Goal: Task Accomplishment & Management: Complete application form

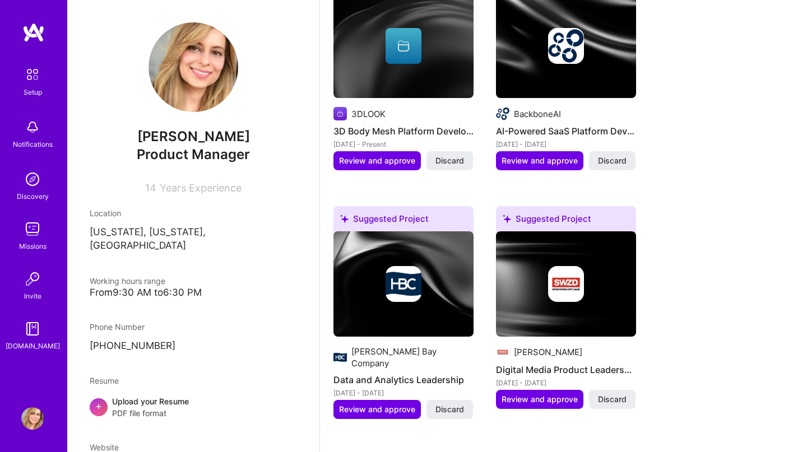
scroll to position [548, 0]
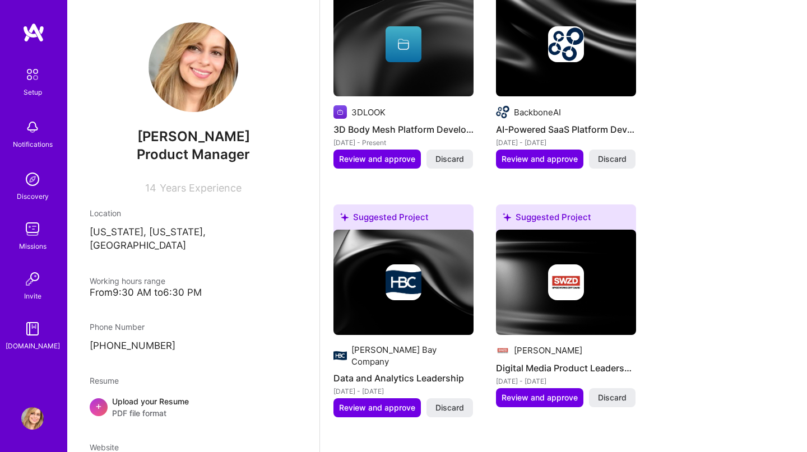
click at [149, 395] on div "Upload your Resume PDF file format" at bounding box center [150, 407] width 77 height 24
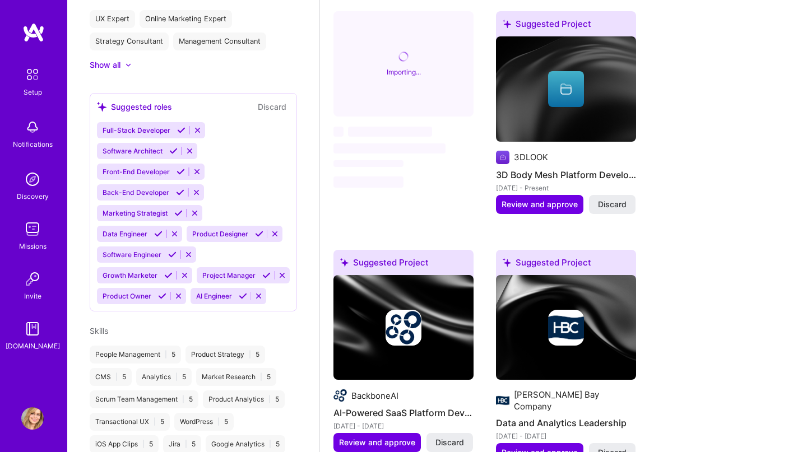
scroll to position [504, 0]
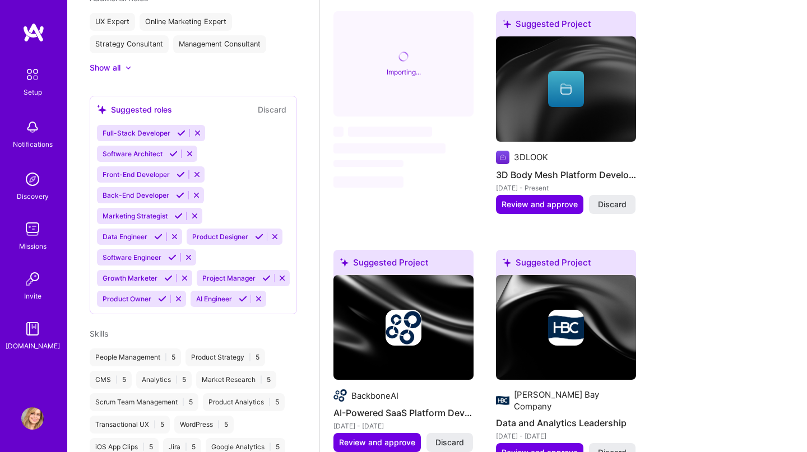
click at [151, 104] on div "Suggested roles" at bounding box center [134, 110] width 75 height 12
click at [231, 125] on div "Full-Stack Developer Software Architect Front-End Developer Back-End Developer …" at bounding box center [193, 216] width 193 height 182
click at [240, 148] on div "Full-Stack Developer Software Architect Front-End Developer Back-End Developer …" at bounding box center [193, 216] width 193 height 182
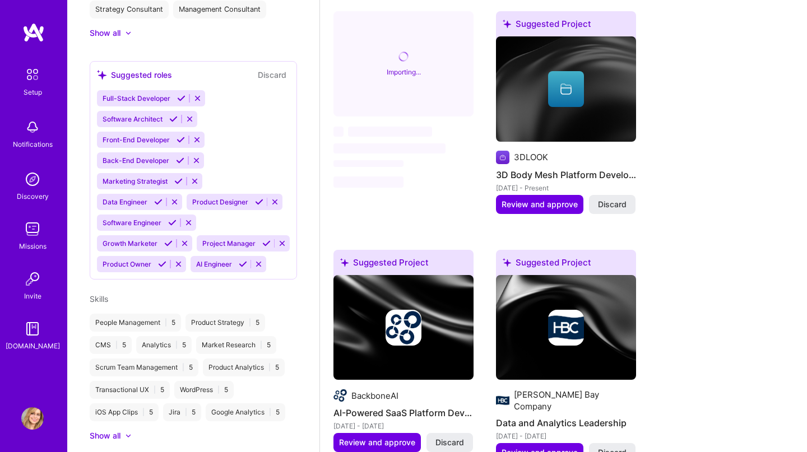
scroll to position [546, 0]
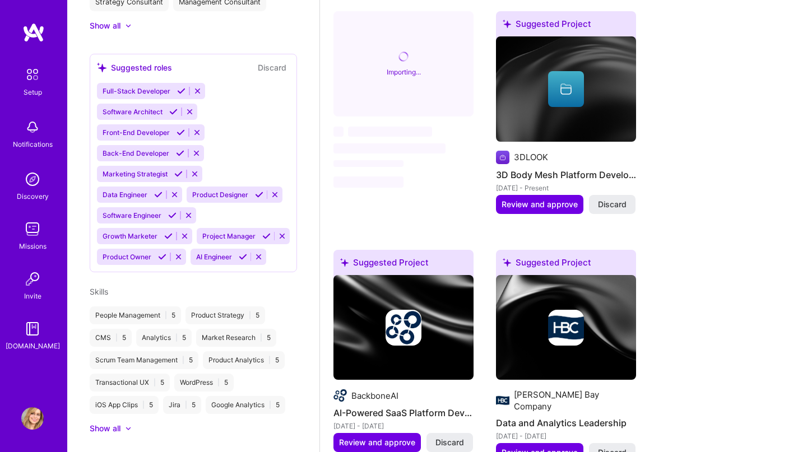
click at [247, 351] on div "Product Analytics | 5" at bounding box center [244, 360] width 82 height 18
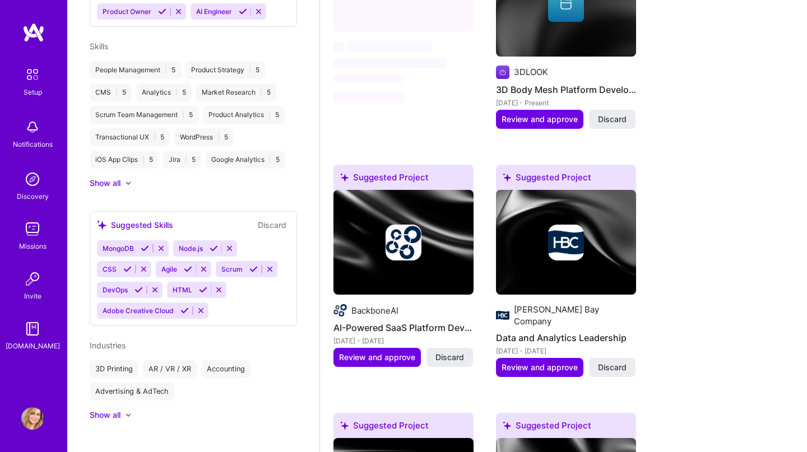
scroll to position [658, 0]
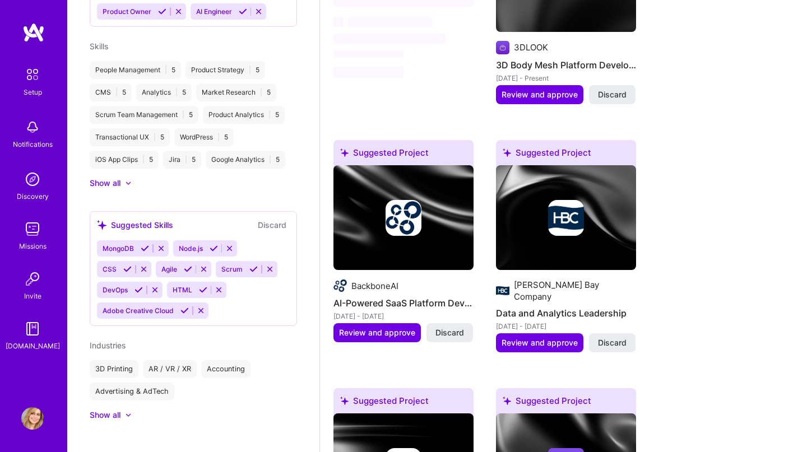
click at [108, 409] on div "Show all" at bounding box center [105, 414] width 31 height 11
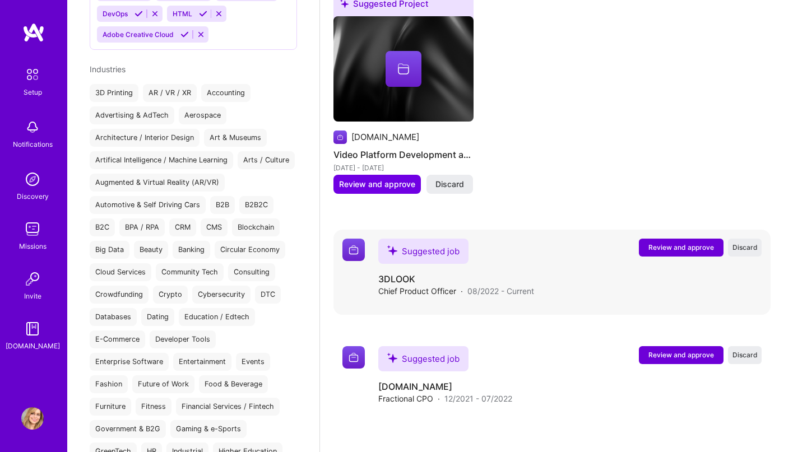
scroll to position [1533, 0]
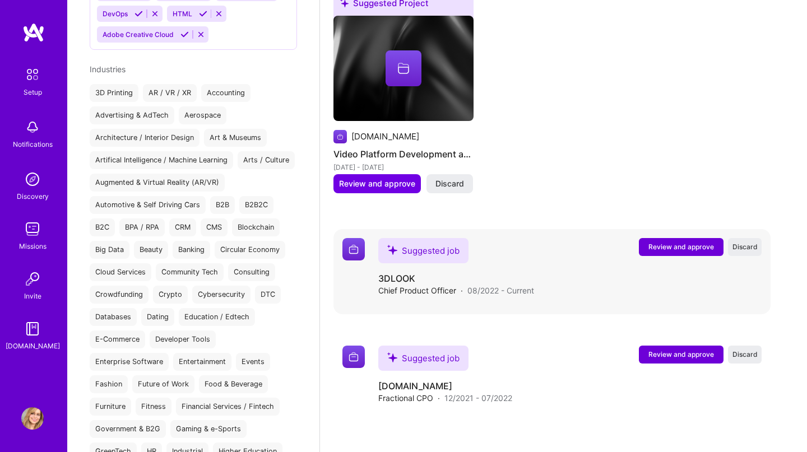
click at [702, 242] on span "Review and approve" at bounding box center [681, 247] width 66 height 10
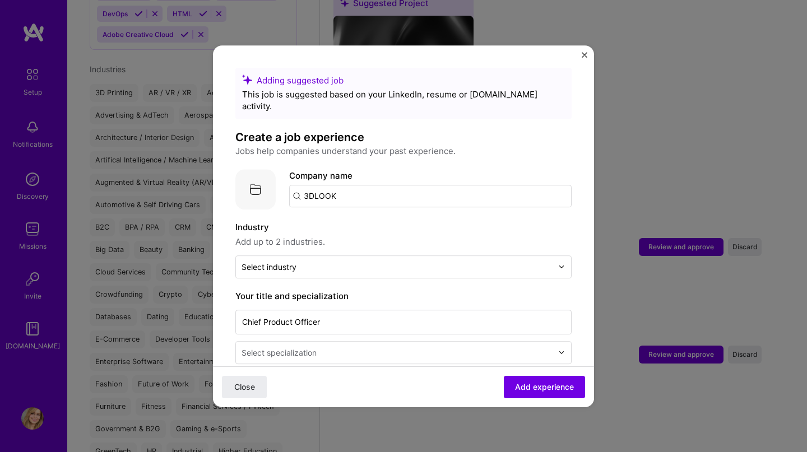
click at [400, 185] on input "3DLOOK" at bounding box center [430, 196] width 282 height 22
type input "[URL]"
click at [376, 217] on div "[URL]" at bounding box center [368, 227] width 32 height 20
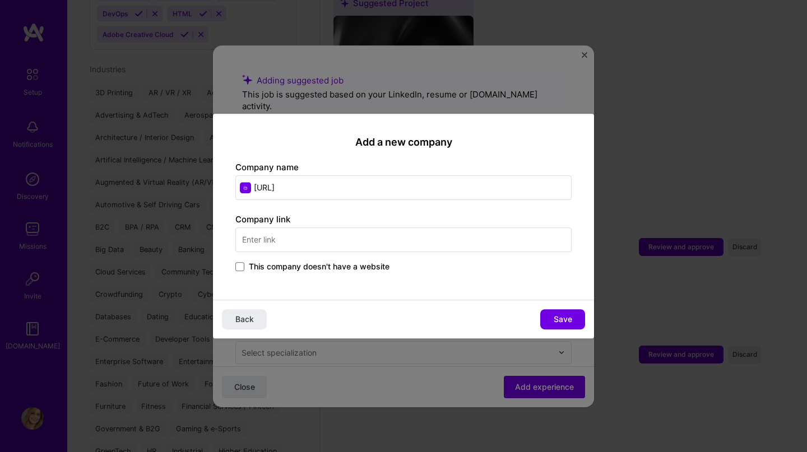
click at [354, 248] on input "text" at bounding box center [403, 239] width 336 height 25
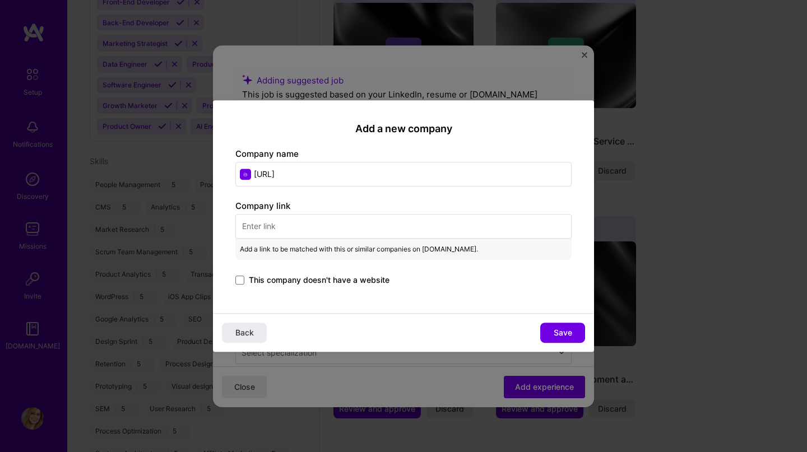
select select "US"
select select "Right Now"
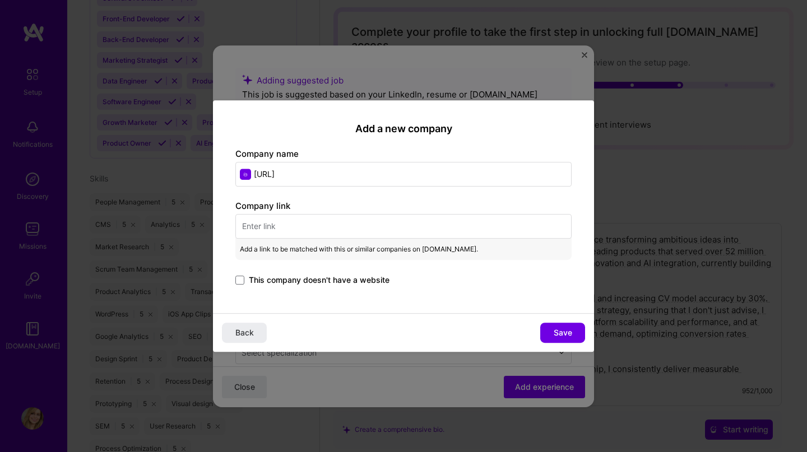
scroll to position [450, 0]
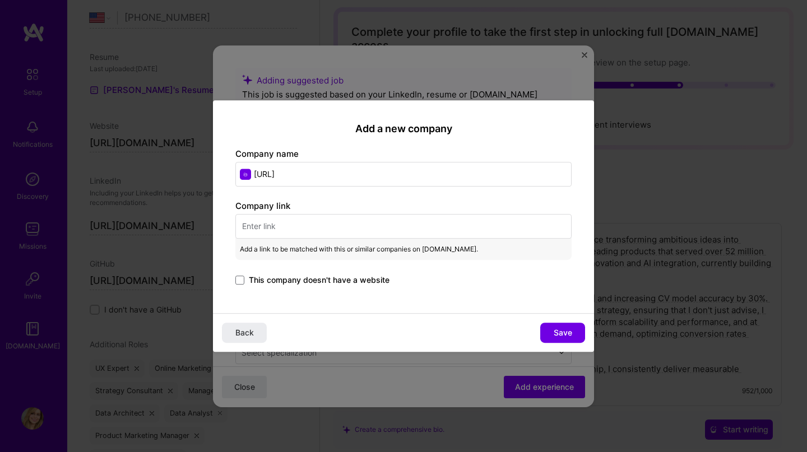
click at [418, 231] on input "text" at bounding box center [403, 226] width 336 height 25
paste input "[URL]"
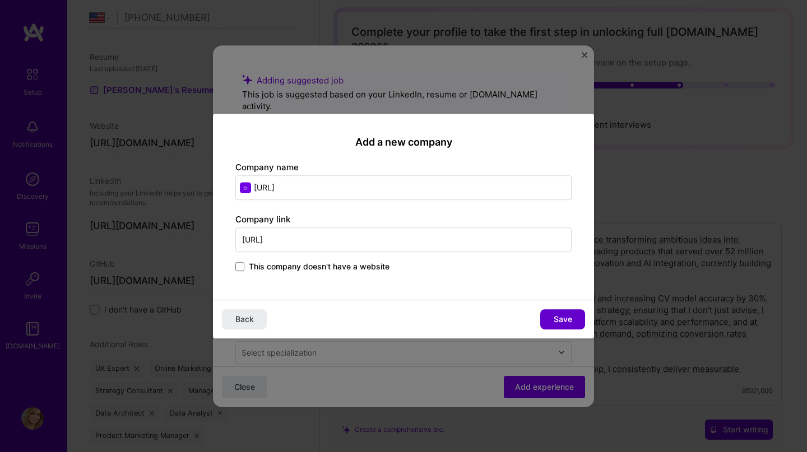
type input "[URL]"
click at [551, 327] on button "Save" at bounding box center [562, 319] width 45 height 20
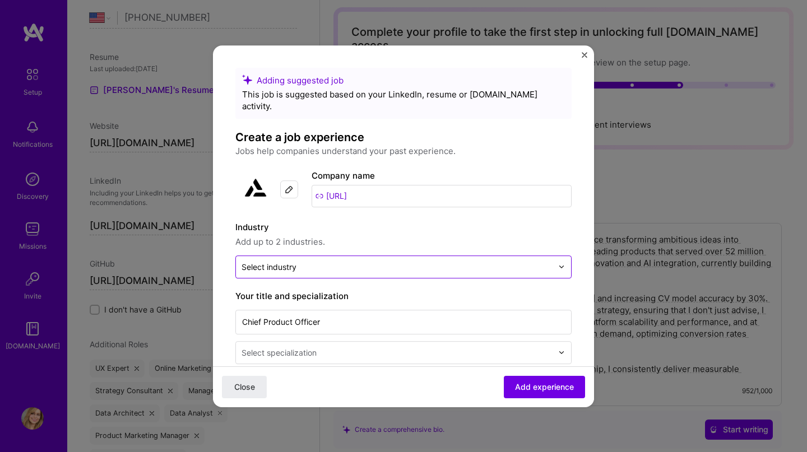
click at [301, 261] on input "text" at bounding box center [396, 267] width 311 height 12
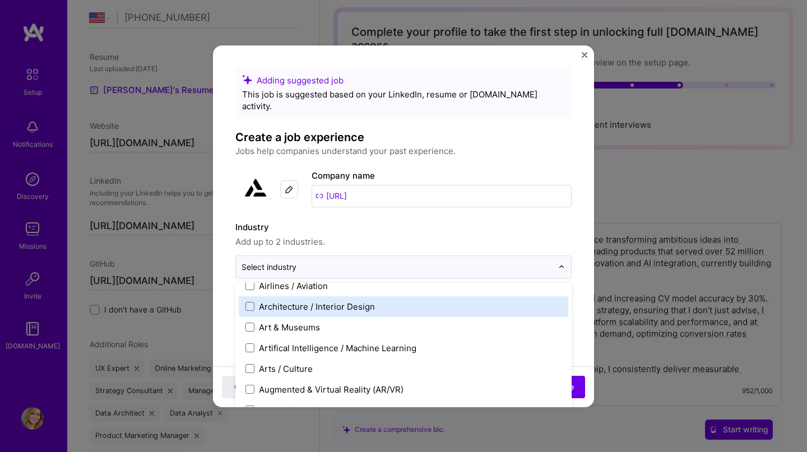
scroll to position [139, 0]
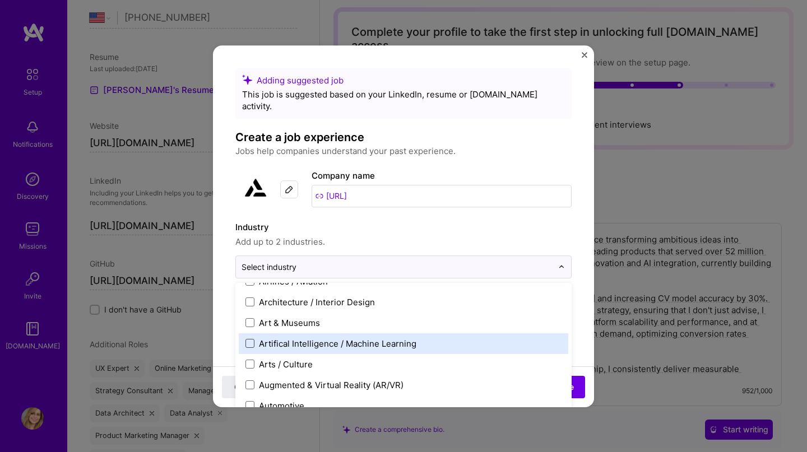
click at [246, 339] on span at bounding box center [249, 343] width 9 height 9
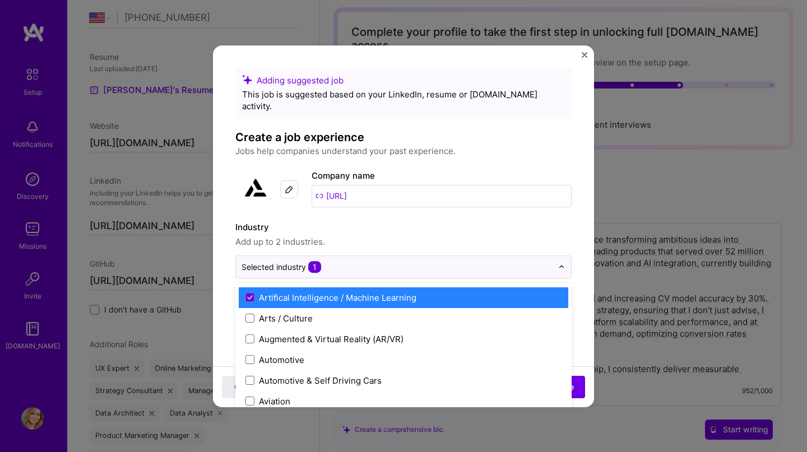
scroll to position [186, 0]
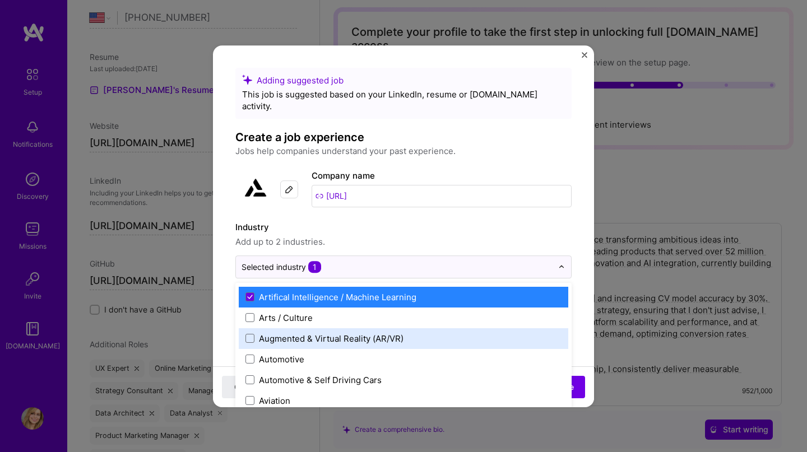
drag, startPoint x: 249, startPoint y: 329, endPoint x: 271, endPoint y: 338, distance: 23.6
click at [249, 334] on span at bounding box center [249, 338] width 9 height 9
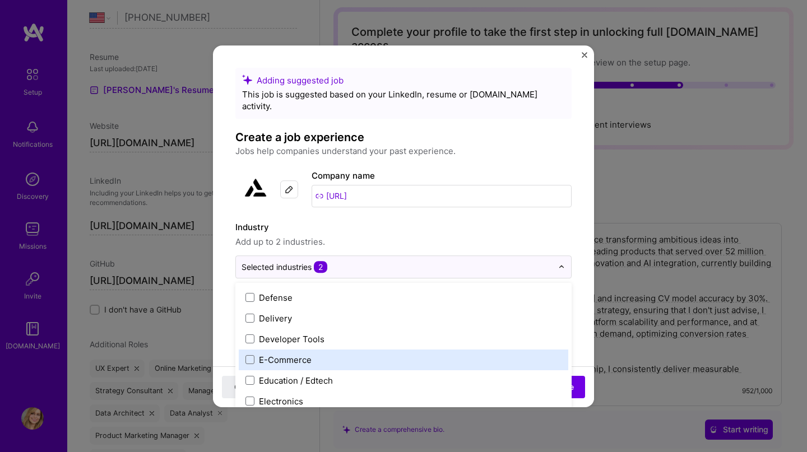
scroll to position [932, 0]
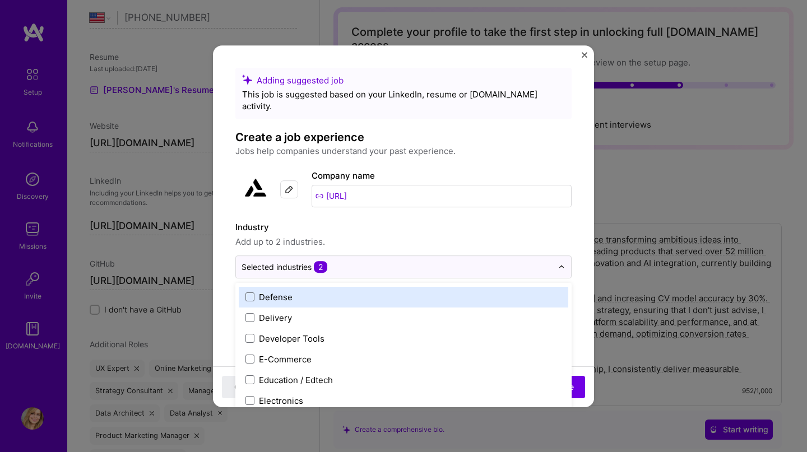
click at [550, 221] on label "Industry" at bounding box center [403, 227] width 336 height 13
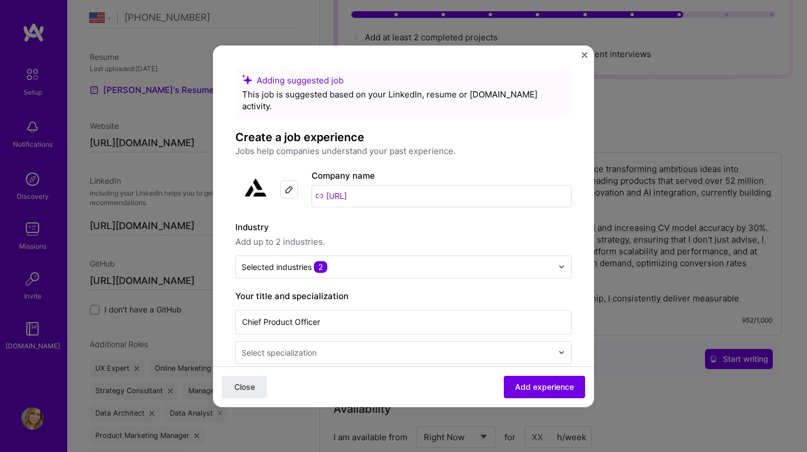
click at [556, 344] on div "Select specialization" at bounding box center [397, 353] width 322 height 22
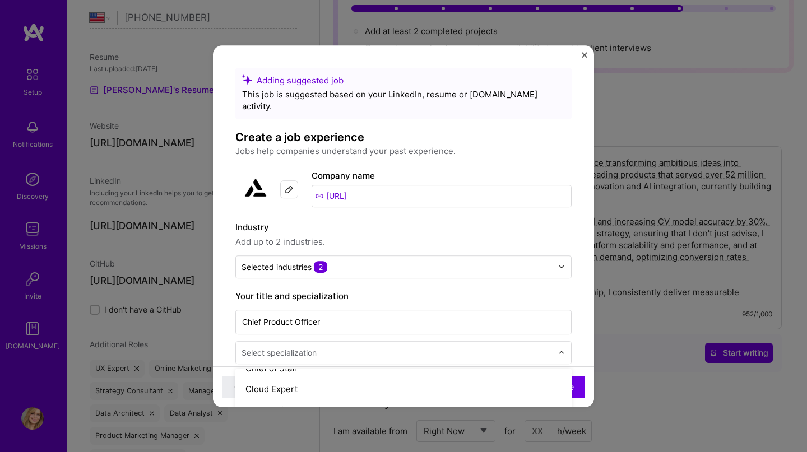
scroll to position [302, 0]
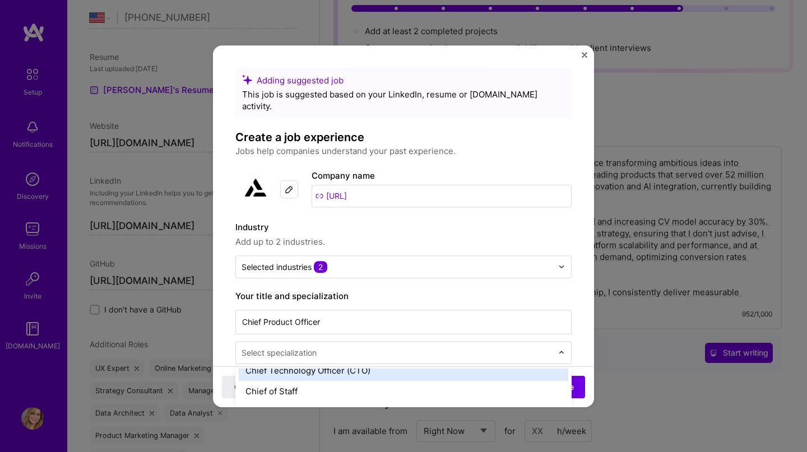
click at [381, 366] on div "Chief Technology Officer (CTO)" at bounding box center [403, 370] width 329 height 21
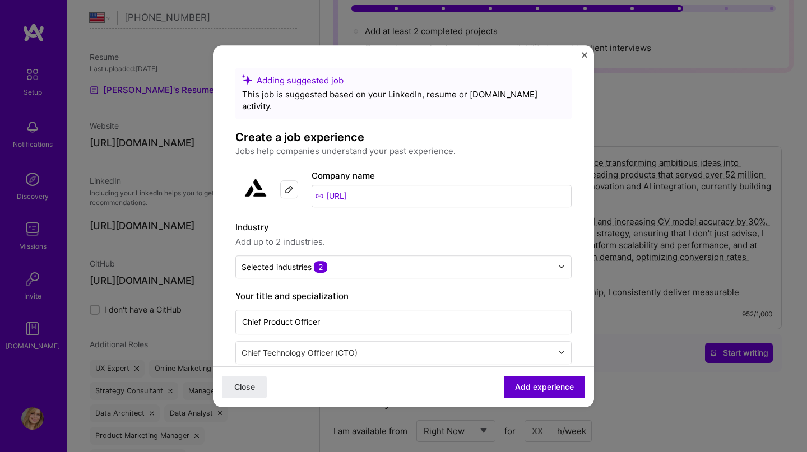
click at [534, 391] on span "Add experience" at bounding box center [544, 386] width 59 height 11
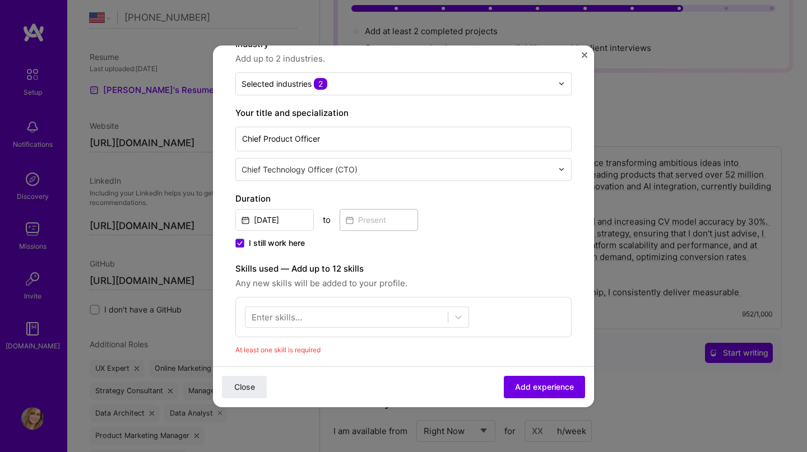
scroll to position [158, 0]
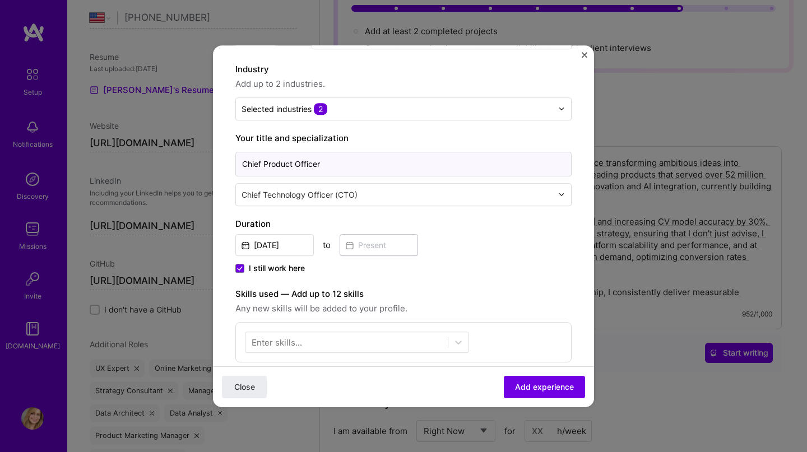
click at [295, 155] on input "Chief Product Officer" at bounding box center [403, 164] width 336 height 25
click at [288, 152] on input "Chief Product Officer" at bounding box center [403, 164] width 336 height 25
click at [295, 155] on input "Chief Product Officer" at bounding box center [403, 164] width 336 height 25
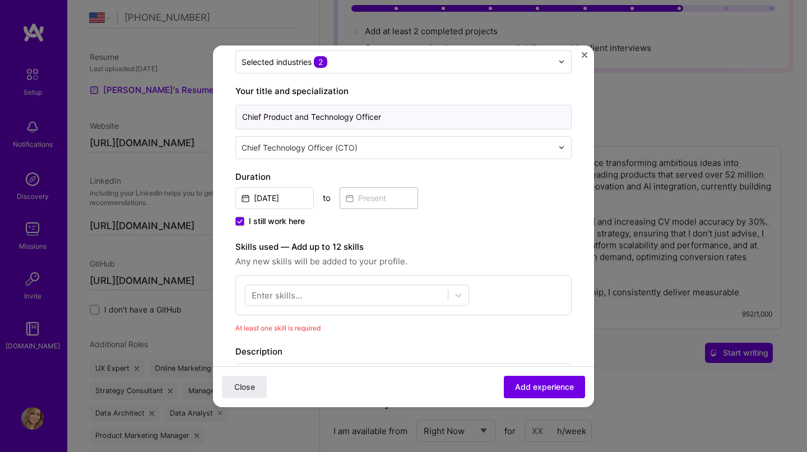
scroll to position [206, 0]
type input "Chief Product and Technology Officer"
click at [241, 218] on icon at bounding box center [240, 220] width 6 height 4
click at [0, 0] on input "I still work here" at bounding box center [0, 0] width 0 height 0
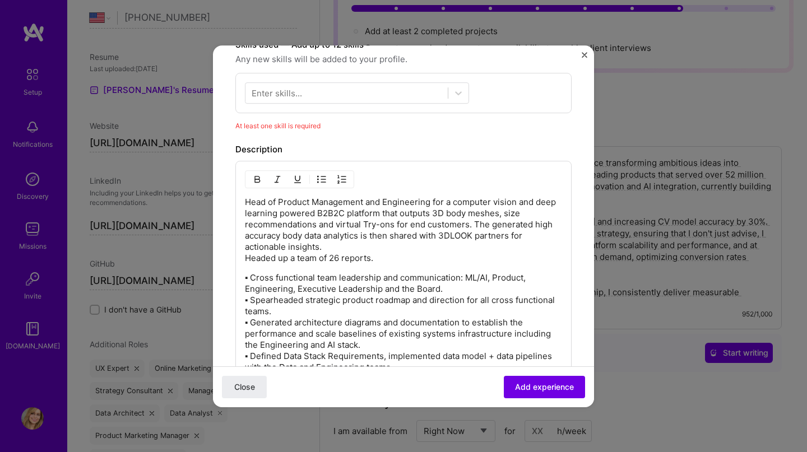
scroll to position [411, 0]
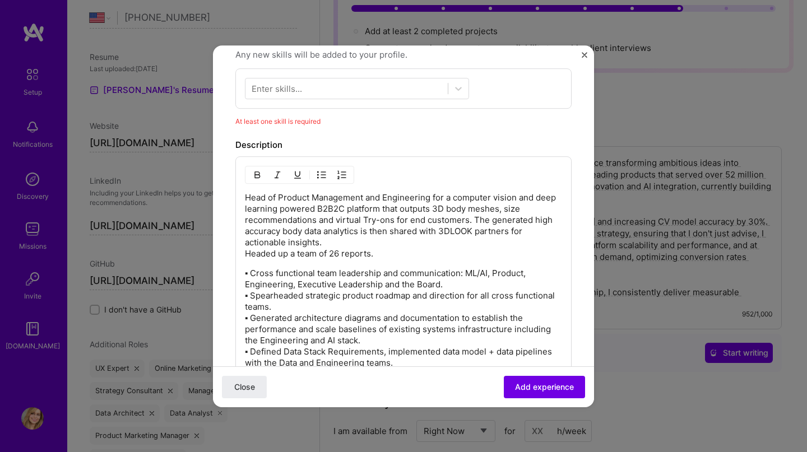
click at [246, 244] on p "Head of Product Management and Engineering for a computer vision and deep learn…" at bounding box center [403, 225] width 317 height 67
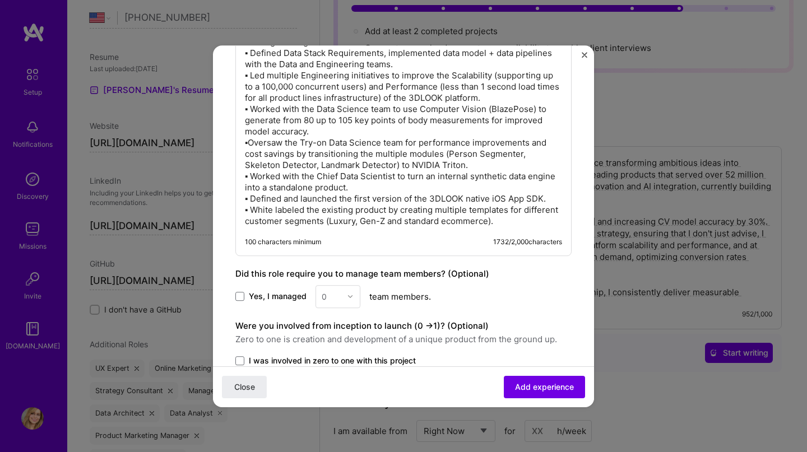
scroll to position [729, 0]
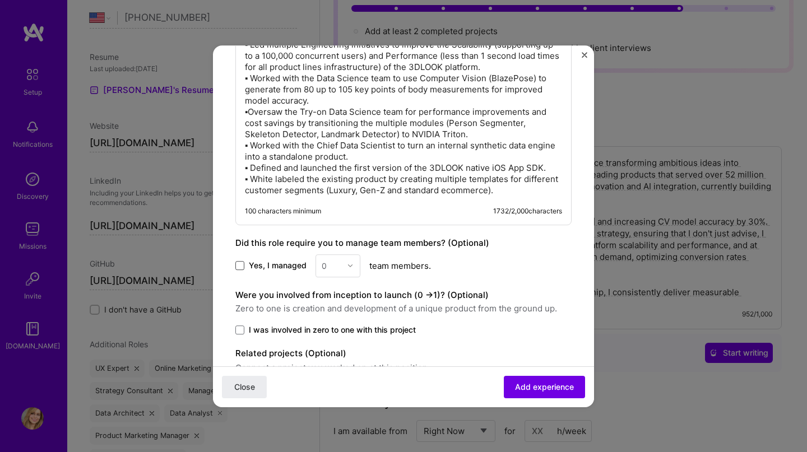
click at [238, 261] on span at bounding box center [239, 265] width 9 height 9
click at [0, 0] on input "Yes, I managed" at bounding box center [0, 0] width 0 height 0
click at [338, 260] on input "text" at bounding box center [332, 266] width 20 height 12
type input "26"
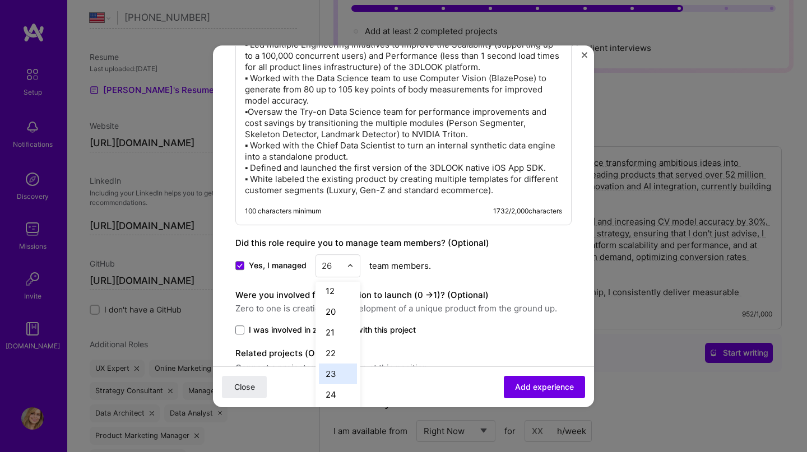
scroll to position [0, 0]
click button "Close" at bounding box center [244, 386] width 45 height 22
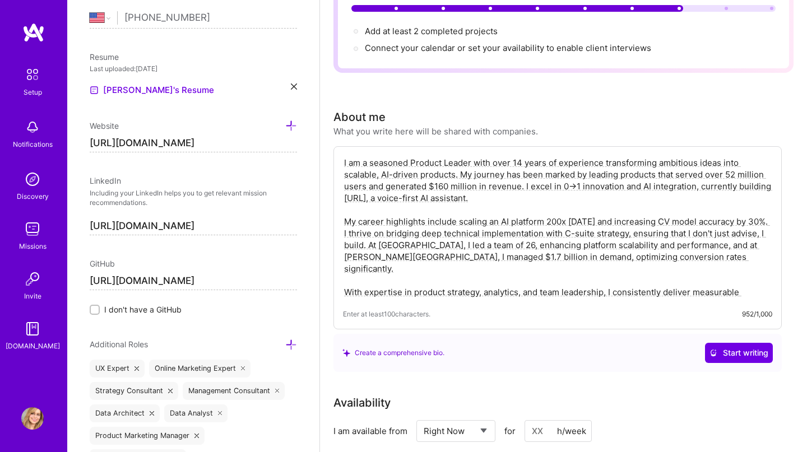
scroll to position [1843, 0]
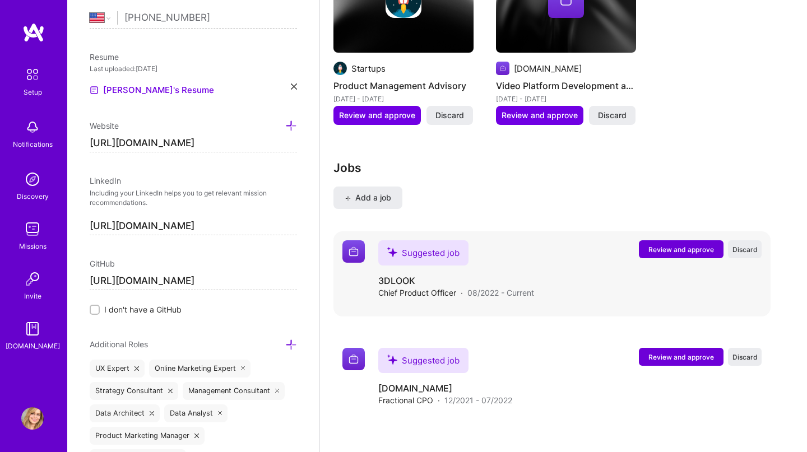
click at [678, 245] on span "Review and approve" at bounding box center [681, 250] width 66 height 10
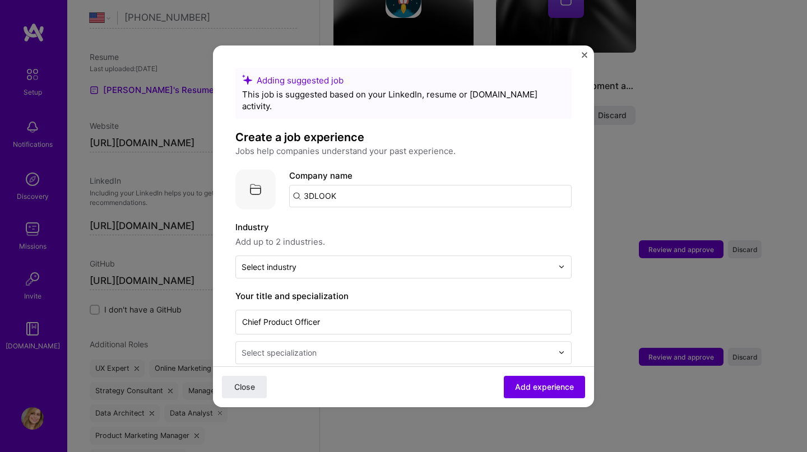
click at [402, 187] on input "3DLOOK" at bounding box center [430, 196] width 282 height 22
click at [243, 393] on button "Close" at bounding box center [244, 386] width 45 height 22
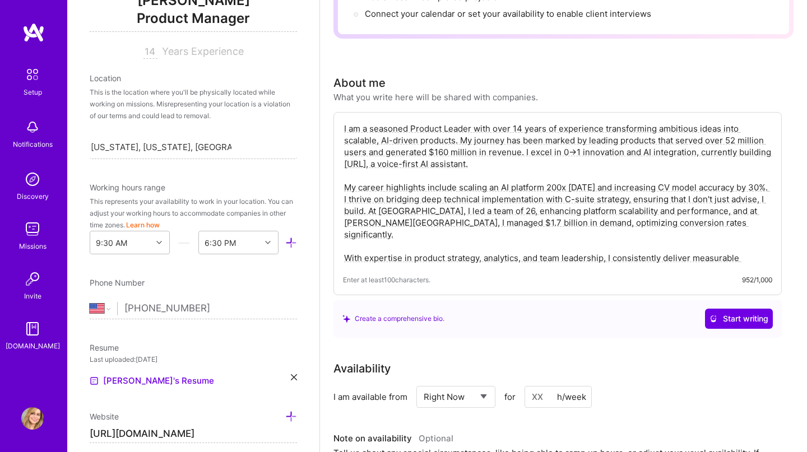
scroll to position [0, 0]
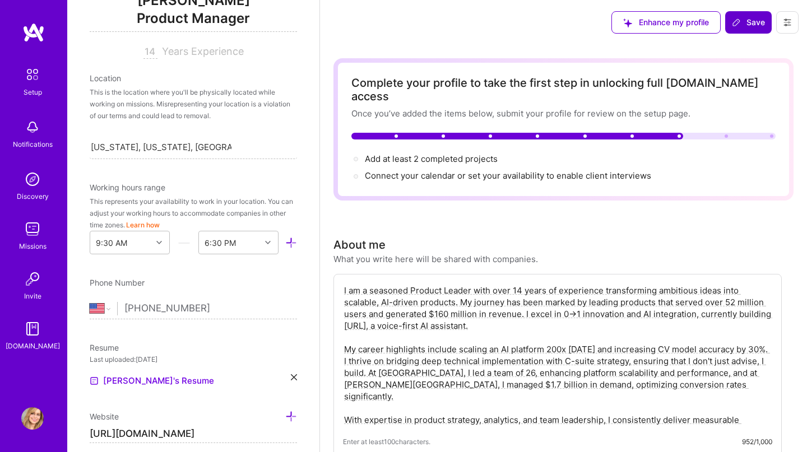
click at [738, 17] on span "Save" at bounding box center [748, 22] width 33 height 11
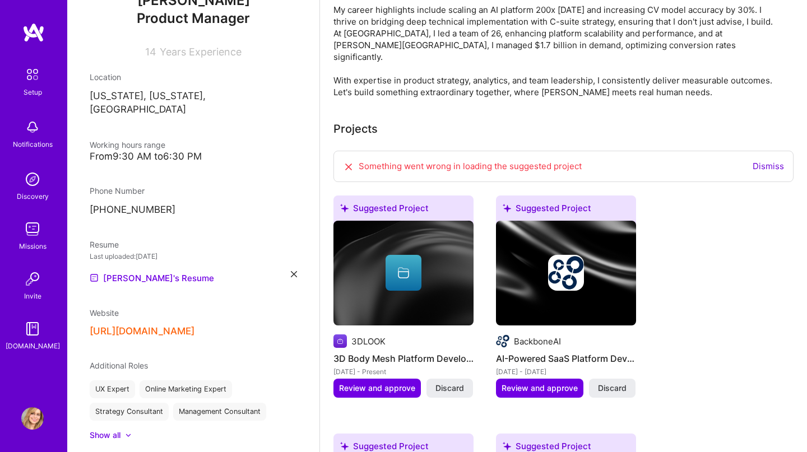
scroll to position [383, 0]
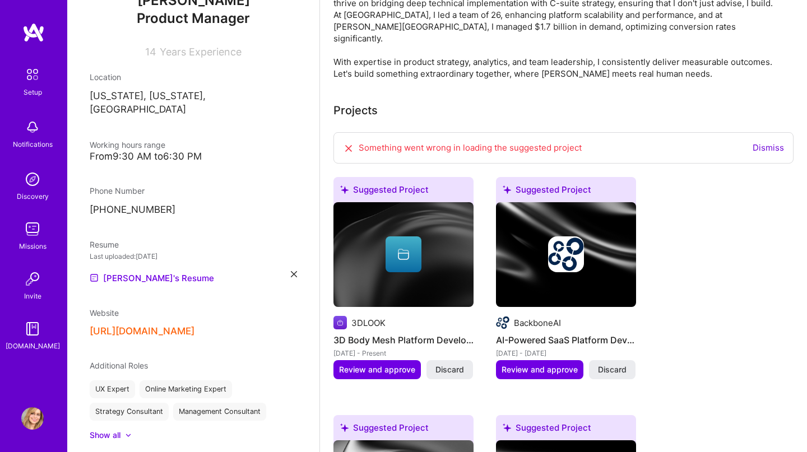
click at [765, 142] on link "Dismiss" at bounding box center [767, 147] width 31 height 11
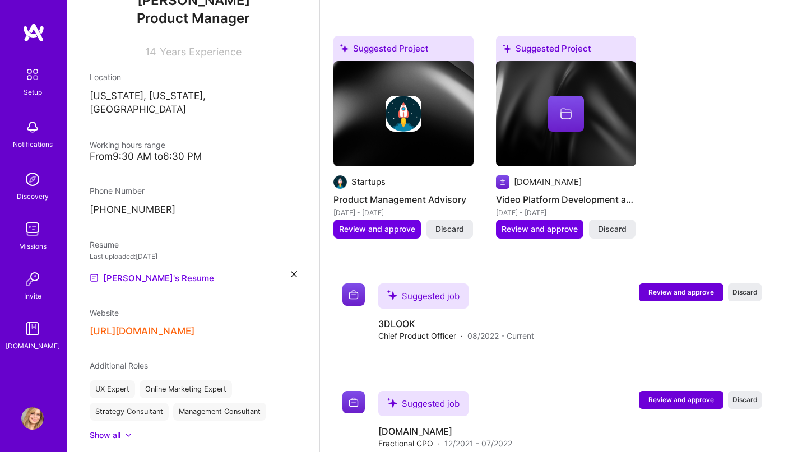
scroll to position [1207, 0]
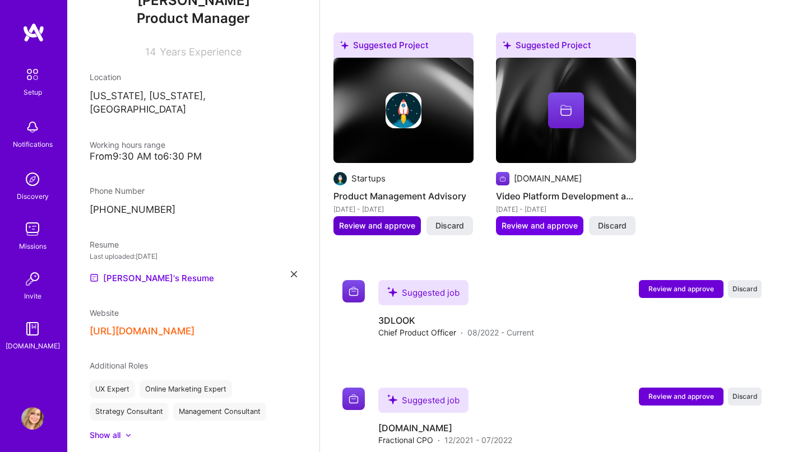
click at [362, 220] on span "Review and approve" at bounding box center [377, 225] width 76 height 11
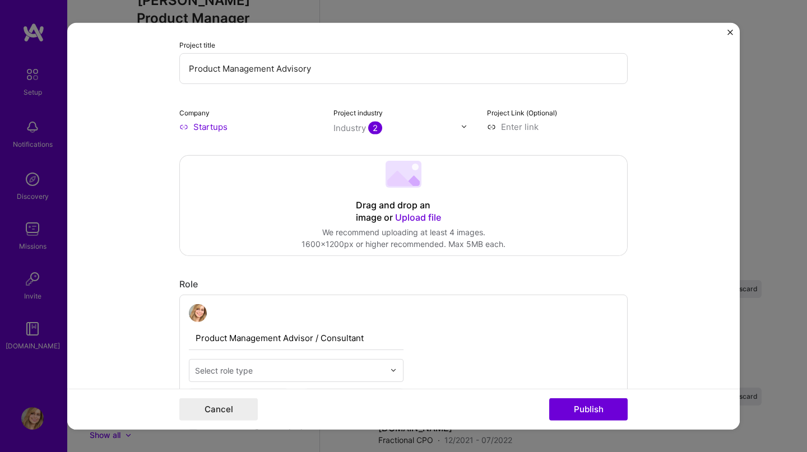
scroll to position [128, 0]
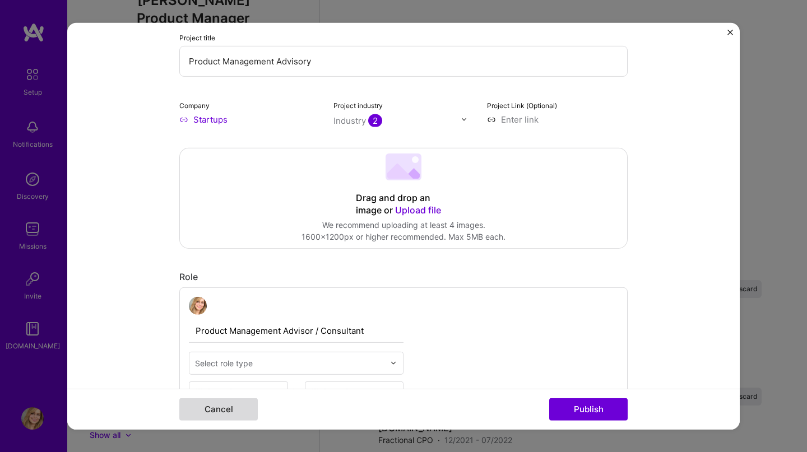
click at [217, 413] on button "Cancel" at bounding box center [218, 409] width 78 height 22
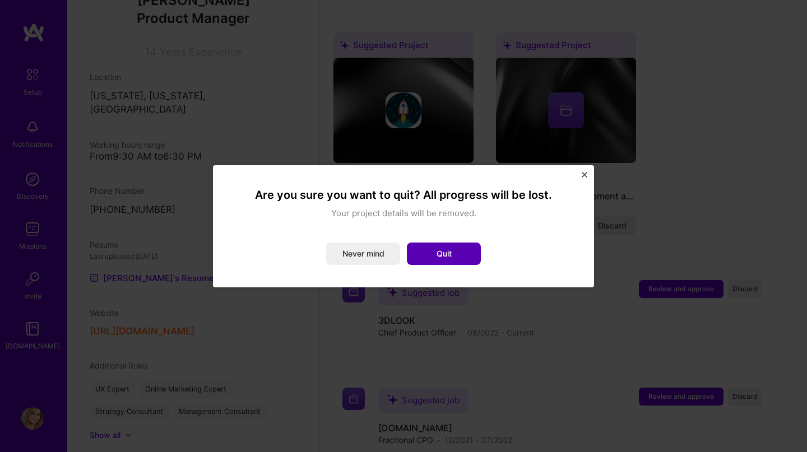
click at [450, 257] on button "Quit" at bounding box center [444, 254] width 74 height 22
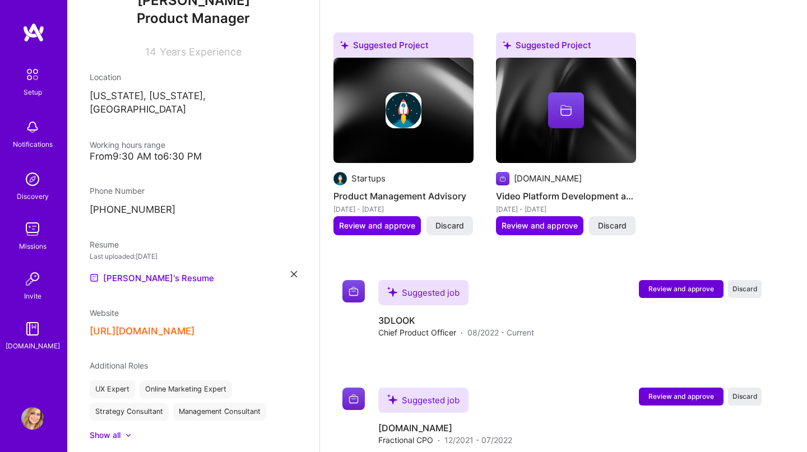
scroll to position [136, 0]
